Goal: Find specific page/section: Find specific page/section

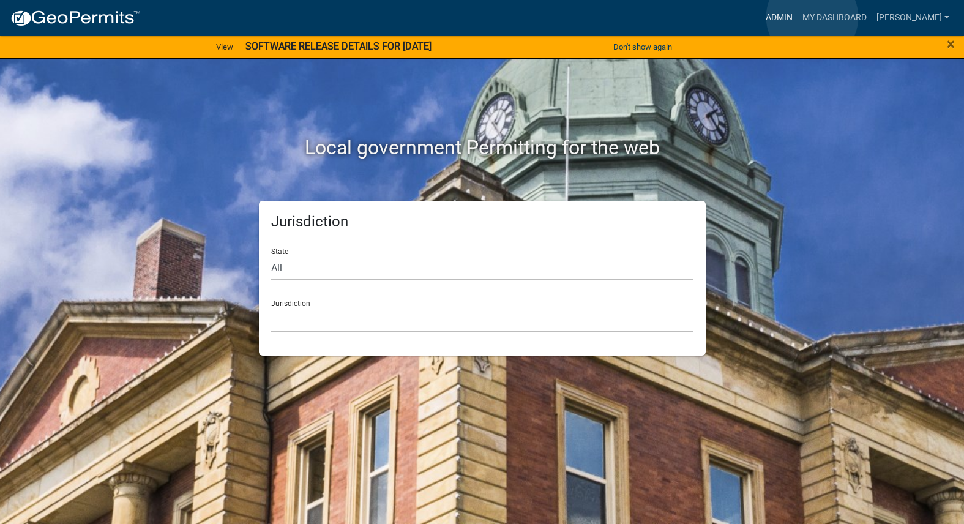
click at [798, 17] on link "Admin" at bounding box center [779, 17] width 37 height 23
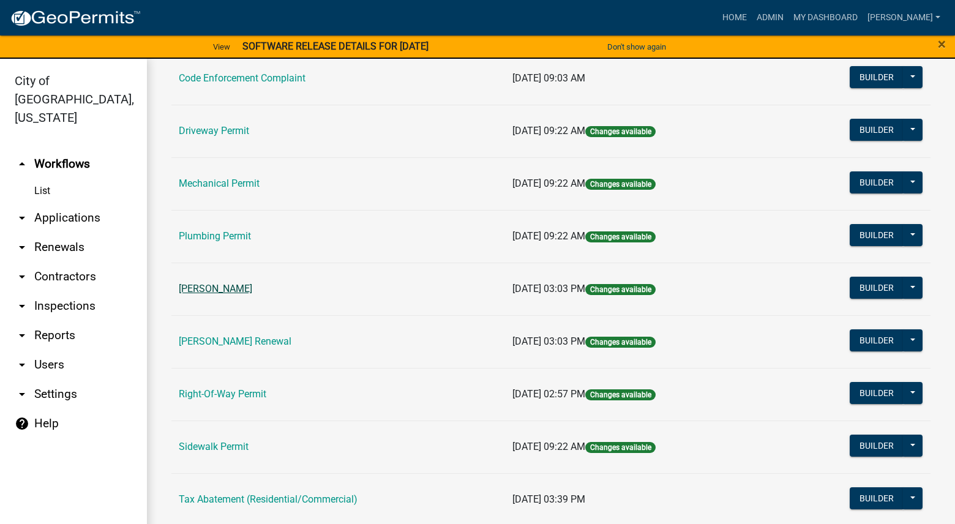
scroll to position [184, 0]
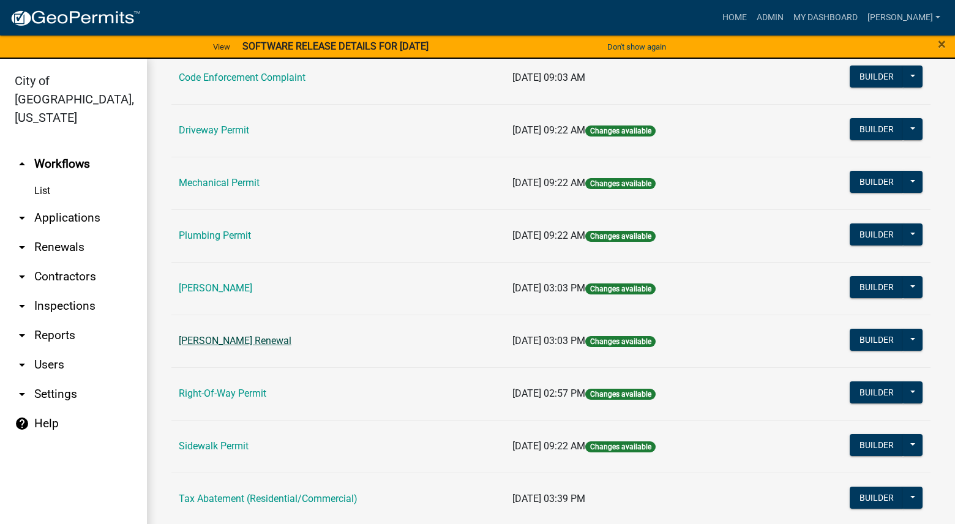
click at [257, 343] on link "[PERSON_NAME] Renewal" at bounding box center [235, 341] width 113 height 12
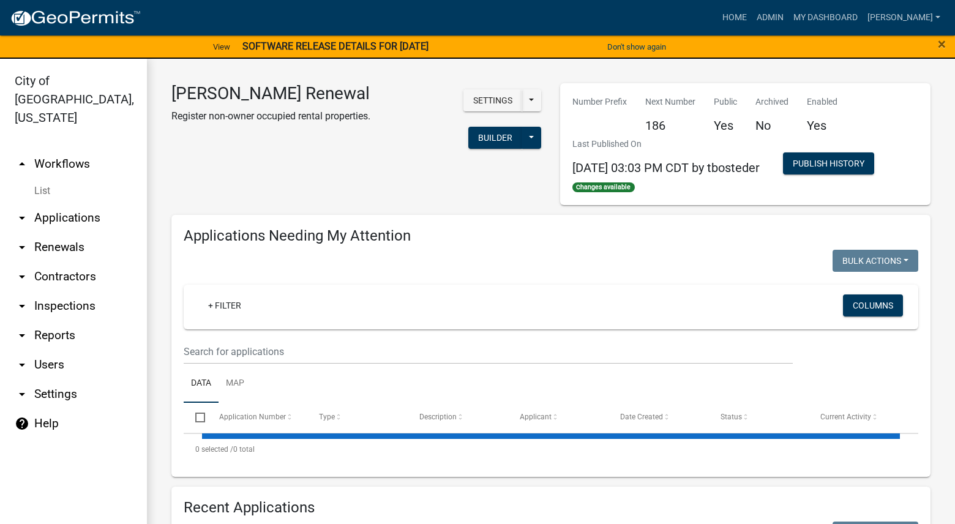
select select "3: 100"
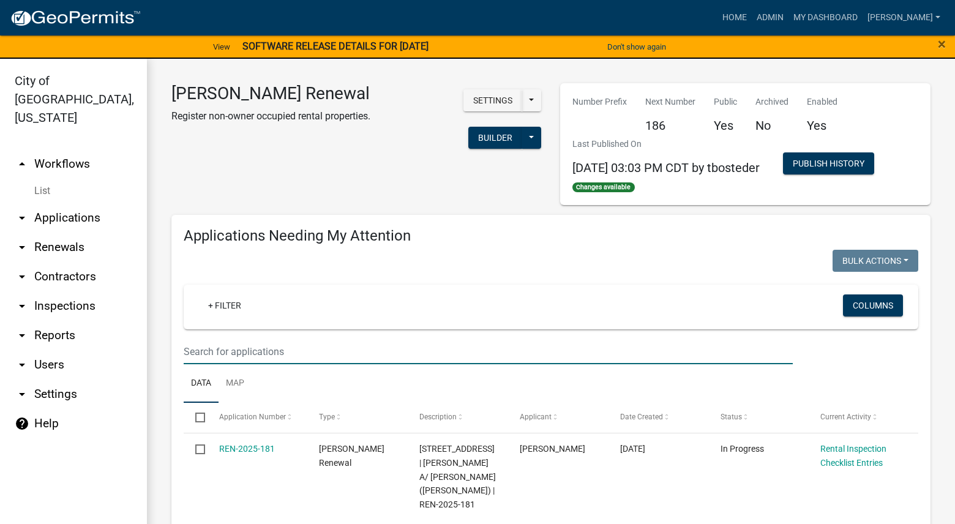
click at [286, 353] on input "text" at bounding box center [488, 351] width 609 height 25
type input "408"
